Goal: Information Seeking & Learning: Stay updated

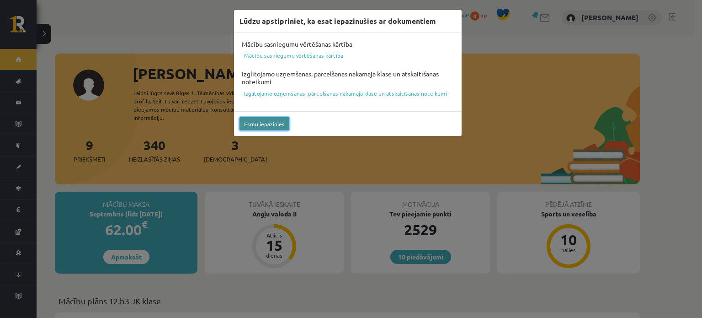
click at [267, 121] on button "Esmu iepazinies" at bounding box center [264, 123] width 50 height 13
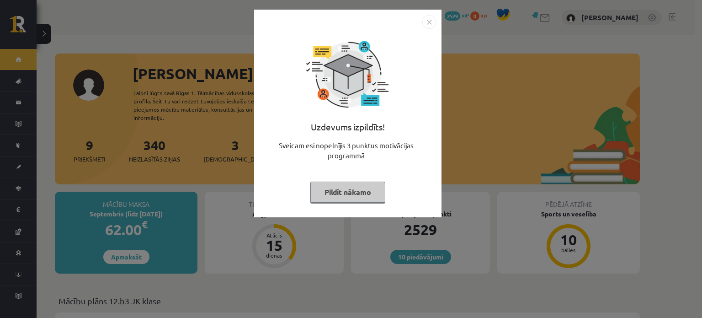
click at [428, 21] on img "Close" at bounding box center [429, 22] width 14 height 14
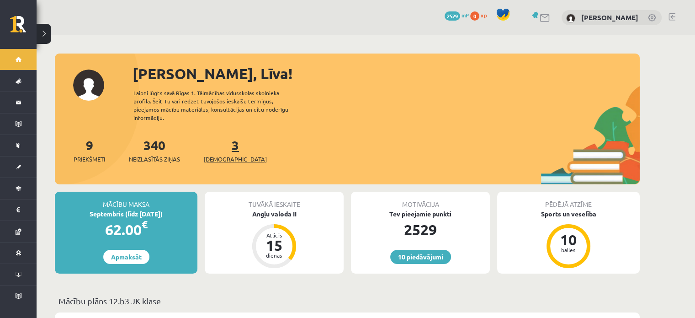
click at [217, 139] on link "3 Ieskaites" at bounding box center [235, 150] width 63 height 27
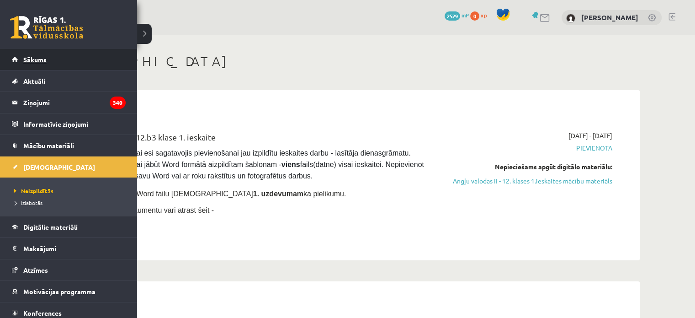
click at [21, 57] on link "Sākums" at bounding box center [69, 59] width 114 height 21
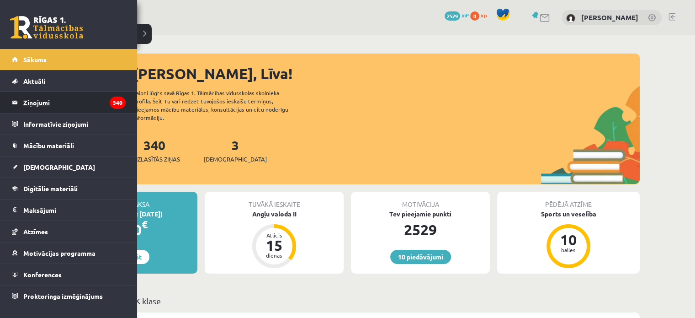
click at [39, 105] on legend "Ziņojumi 340" at bounding box center [74, 102] width 102 height 21
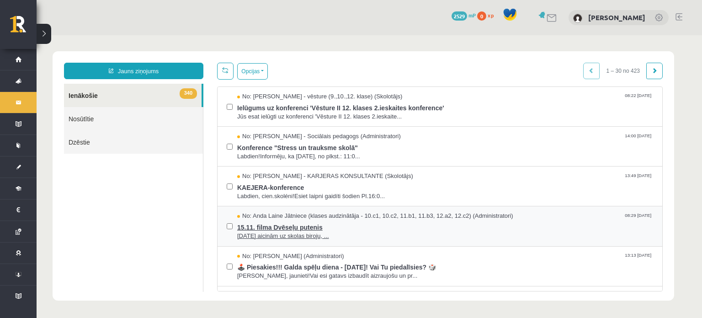
click at [355, 233] on span "15. novembrī aicinām uz skolas biroju, ..." at bounding box center [445, 236] width 416 height 9
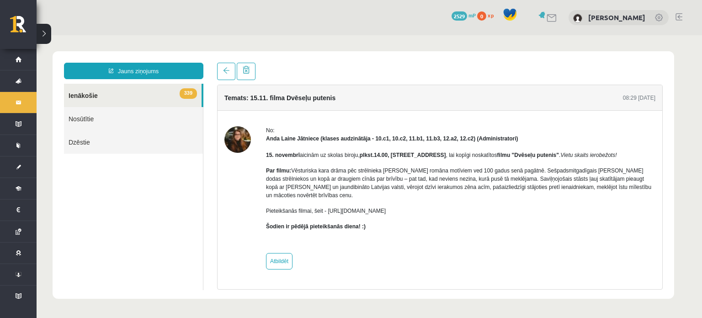
click at [103, 101] on link "339 Ienākošie" at bounding box center [133, 95] width 138 height 23
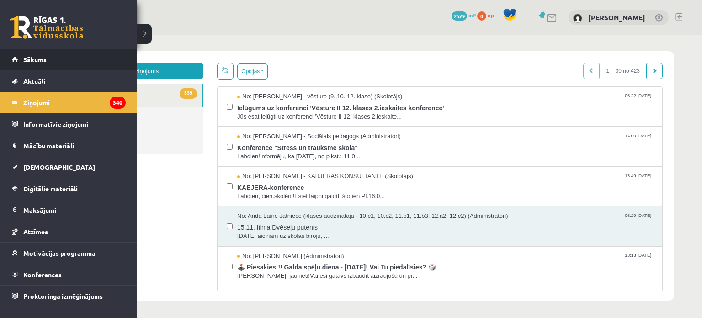
click at [35, 55] on link "Sākums" at bounding box center [69, 59] width 114 height 21
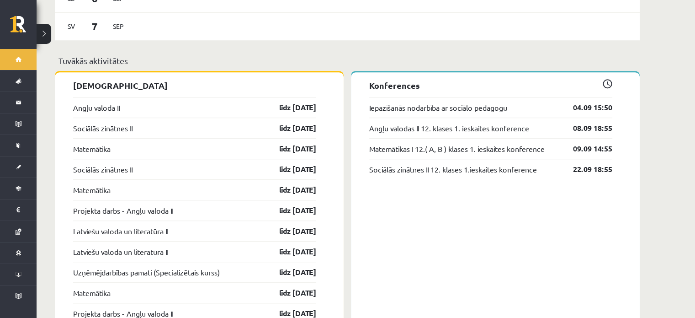
scroll to position [702, 0]
